Goal: Task Accomplishment & Management: Manage account settings

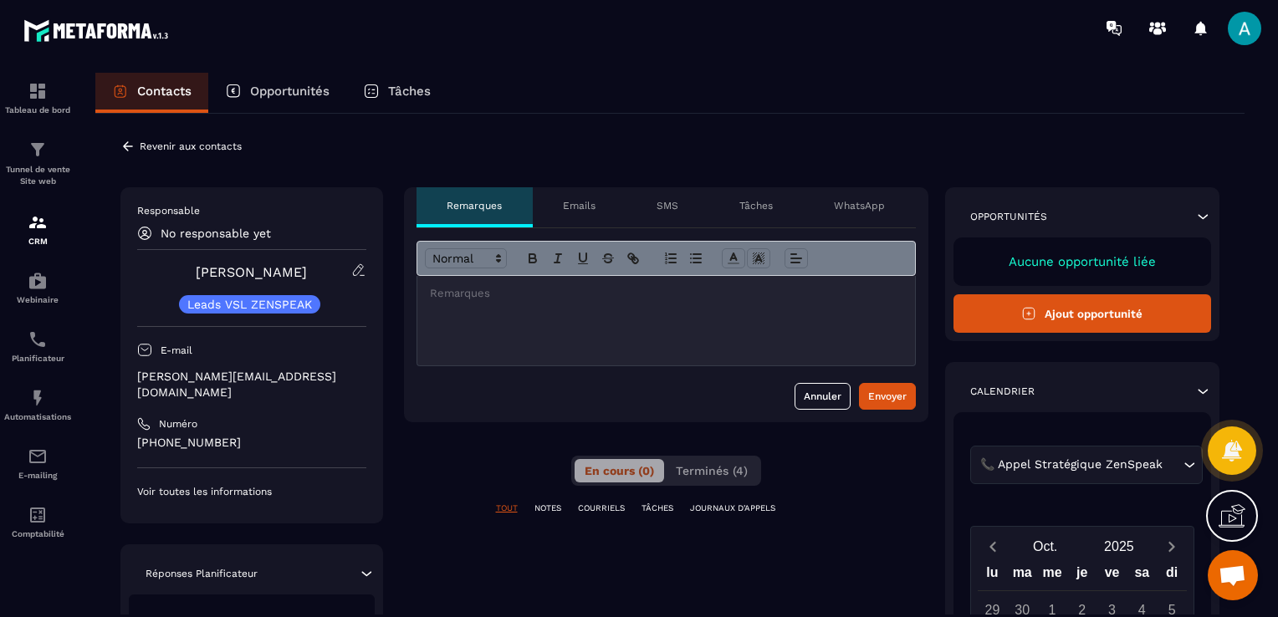
click at [129, 145] on icon at bounding box center [127, 146] width 15 height 15
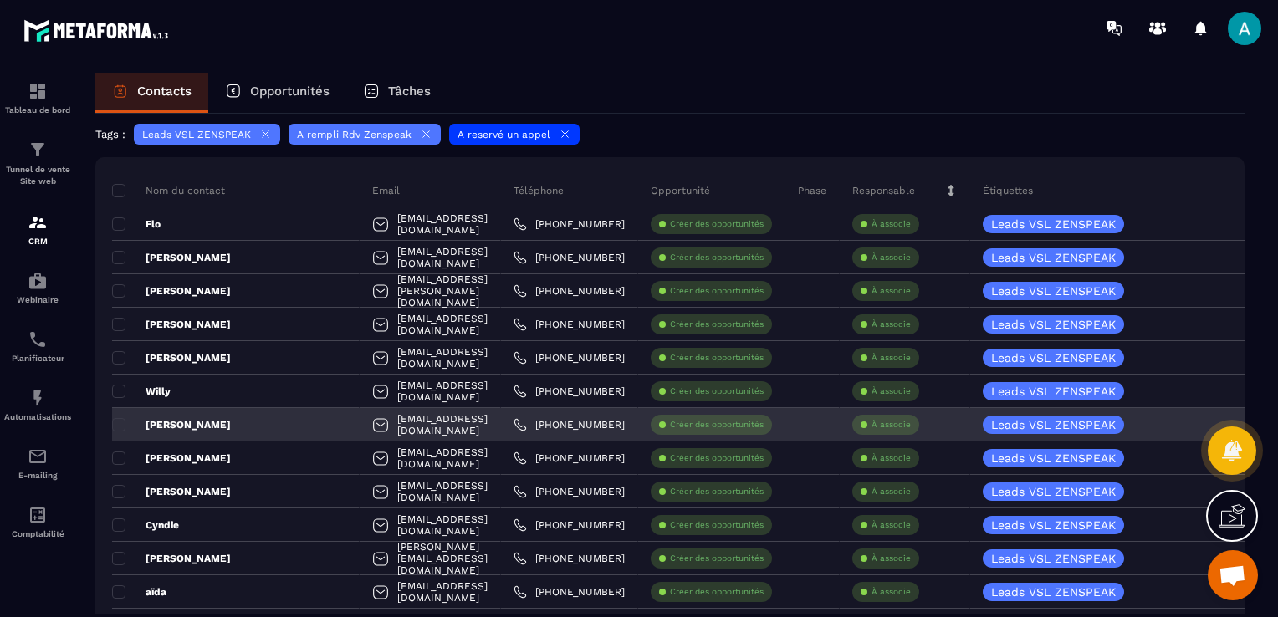
scroll to position [167, 0]
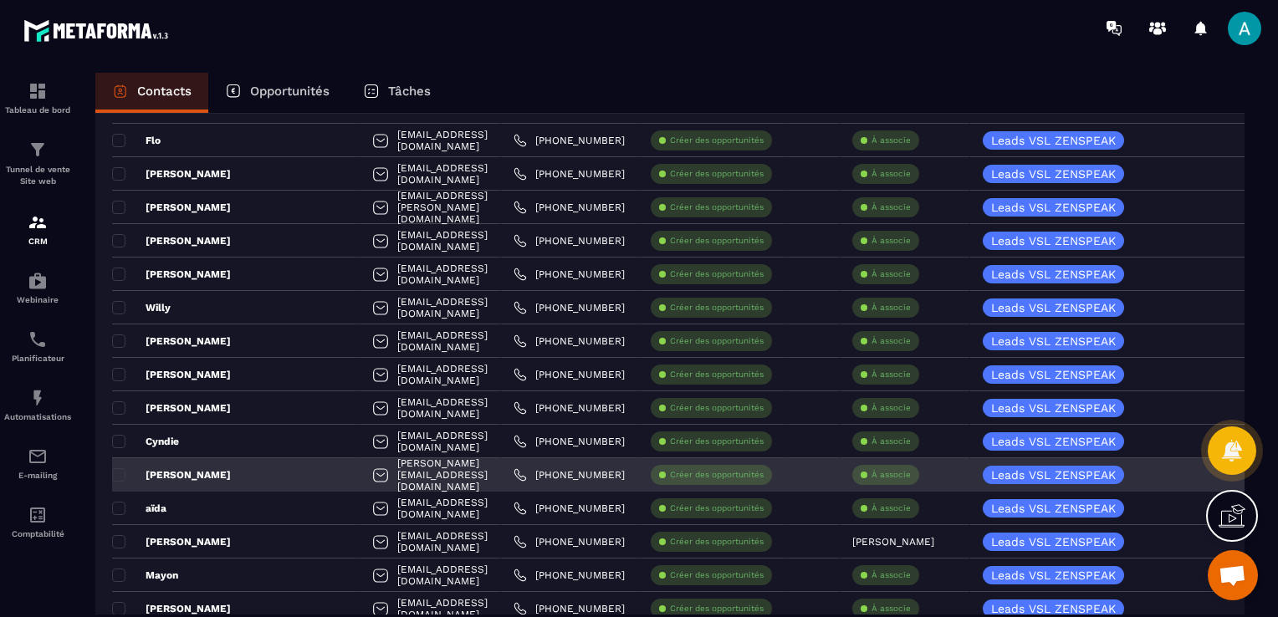
click at [900, 479] on p "À associe" at bounding box center [890, 475] width 39 height 12
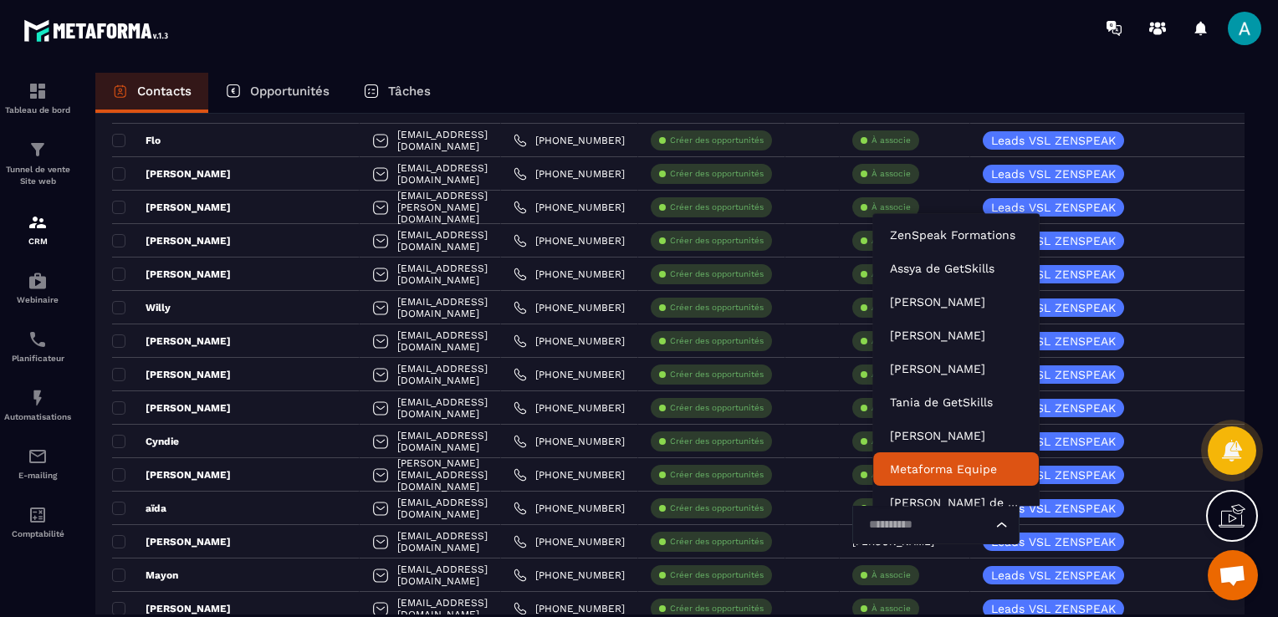
scroll to position [13, 0]
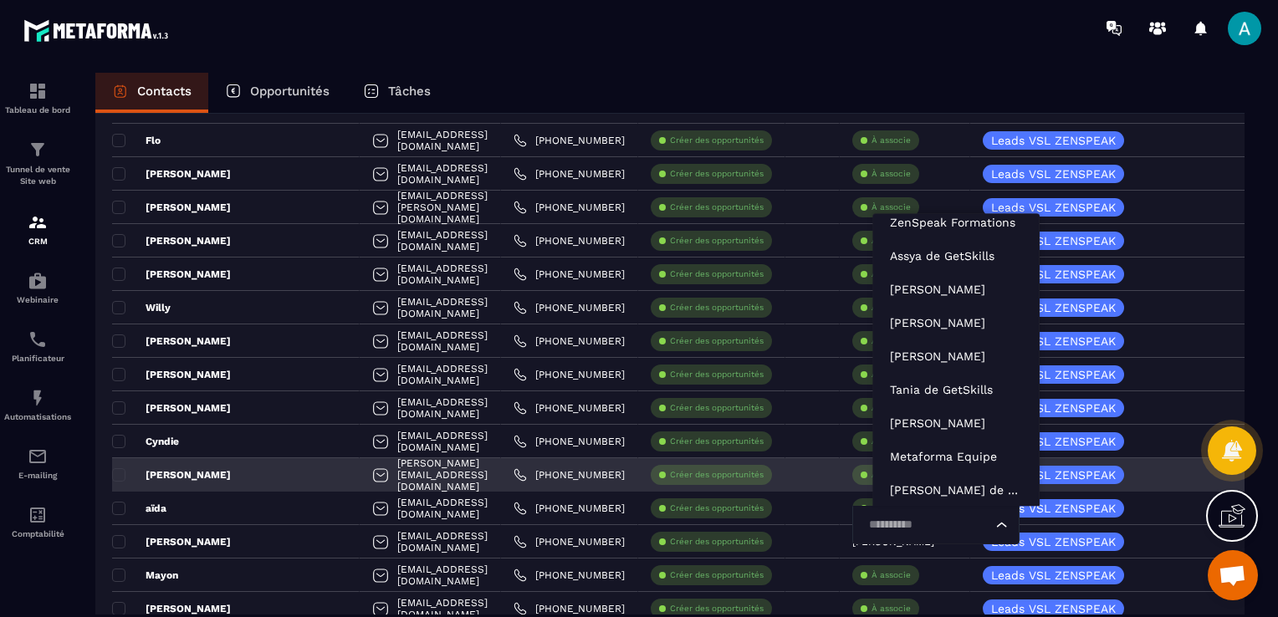
click at [921, 524] on input "Search for option" at bounding box center [927, 525] width 129 height 18
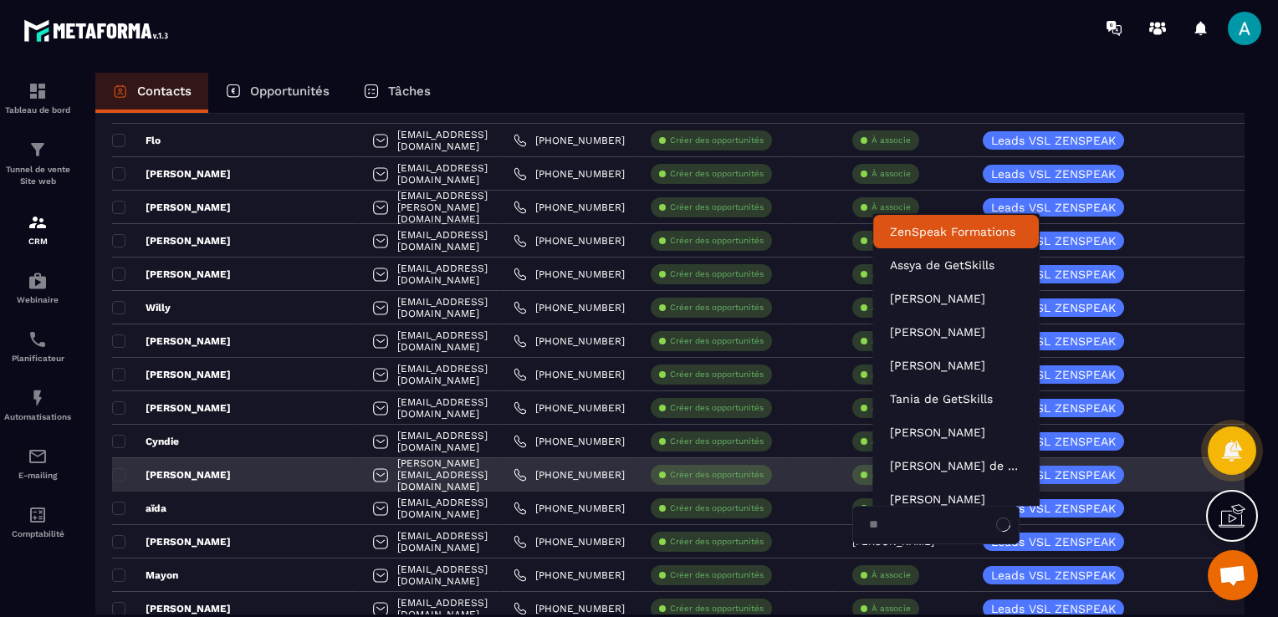
type input "***"
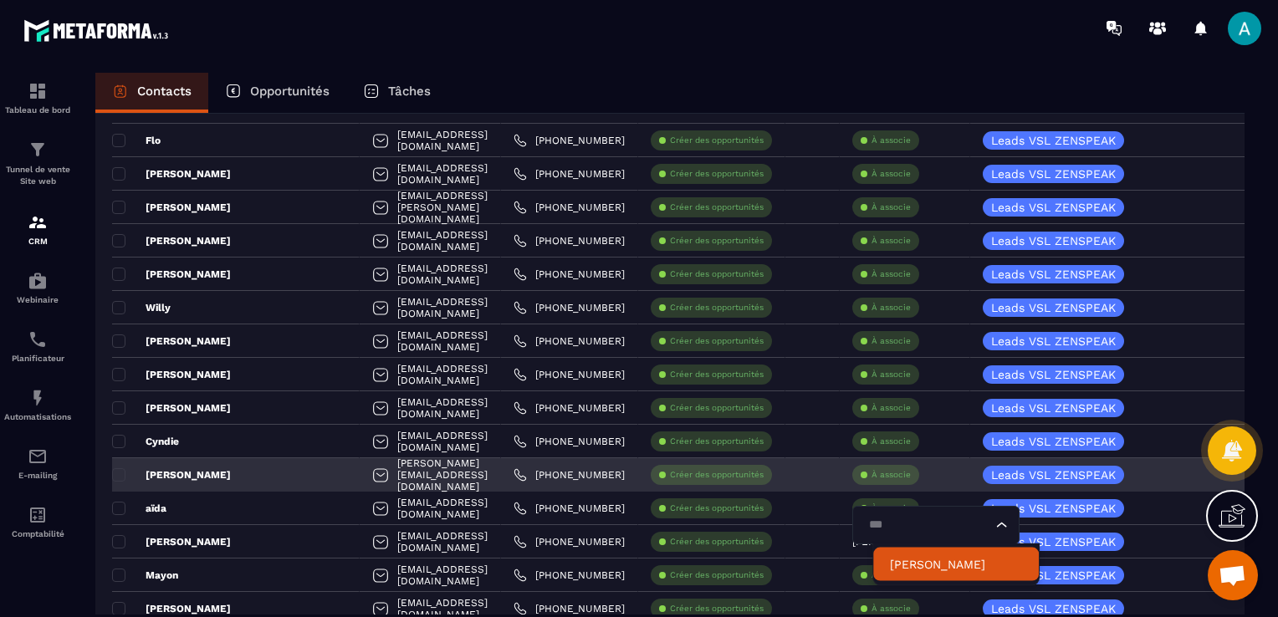
scroll to position [0, 0]
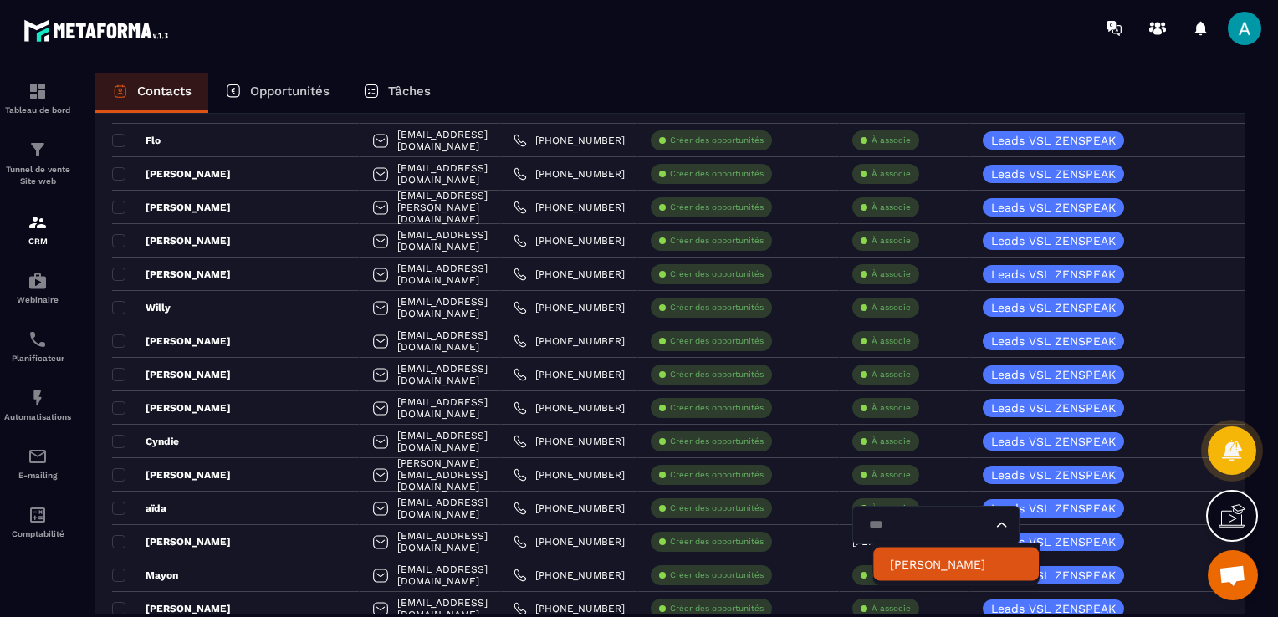
click at [916, 560] on p "[PERSON_NAME]" at bounding box center [956, 564] width 132 height 17
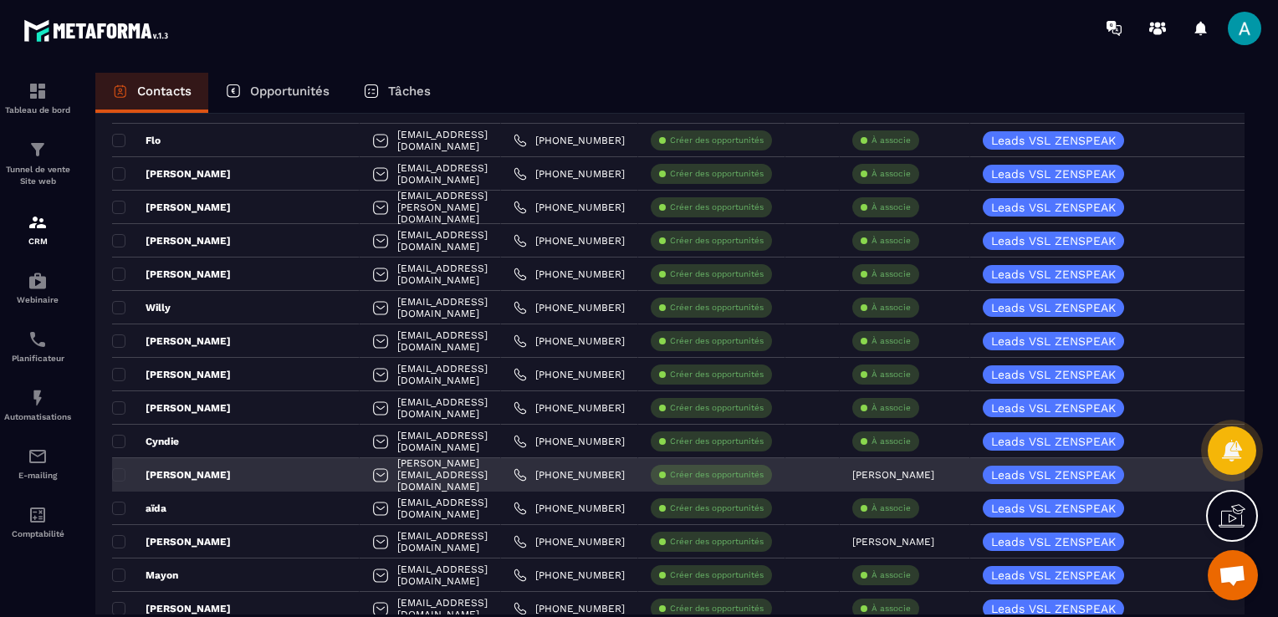
click at [253, 474] on div "[PERSON_NAME]" at bounding box center [235, 474] width 247 height 33
